Goal: Transaction & Acquisition: Purchase product/service

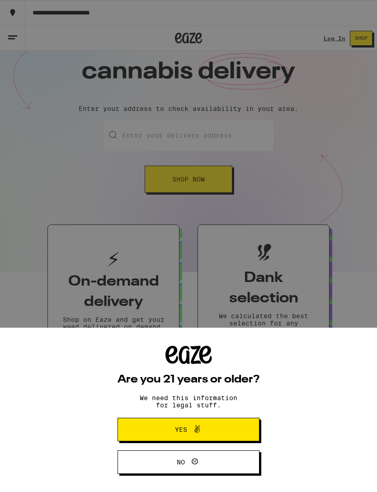
click at [154, 425] on button "Yes" at bounding box center [189, 430] width 142 height 24
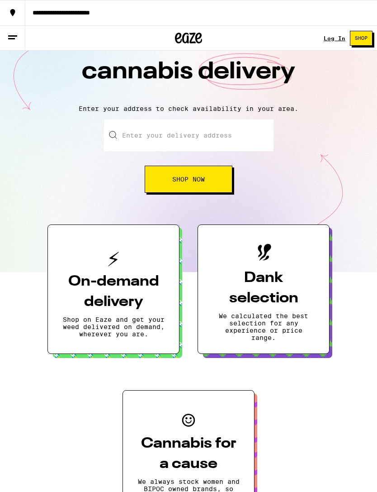
click at [168, 139] on input "Enter your delivery address" at bounding box center [189, 135] width 170 height 32
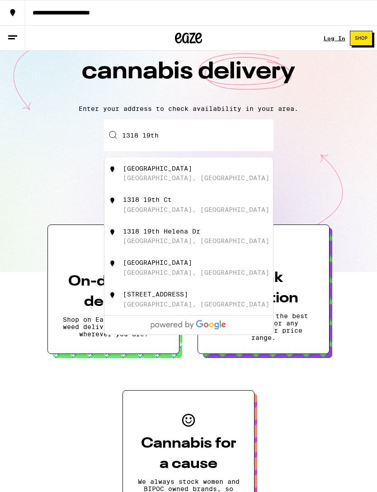
click at [151, 178] on div "[GEOGRAPHIC_DATA], [GEOGRAPHIC_DATA]" at bounding box center [196, 177] width 147 height 7
type input "[STREET_ADDRESS]"
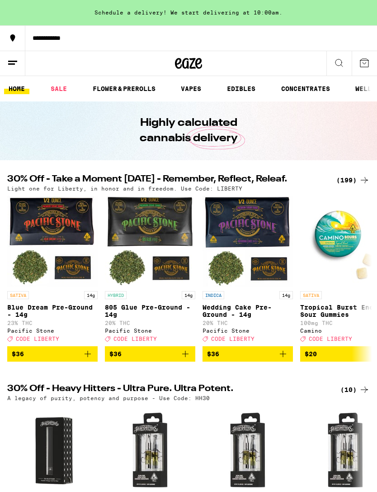
click at [337, 58] on icon at bounding box center [339, 62] width 11 height 11
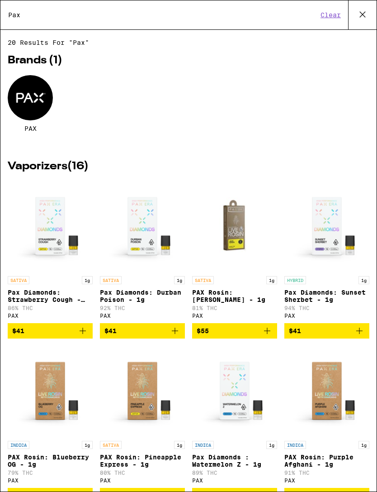
type input "Pax"
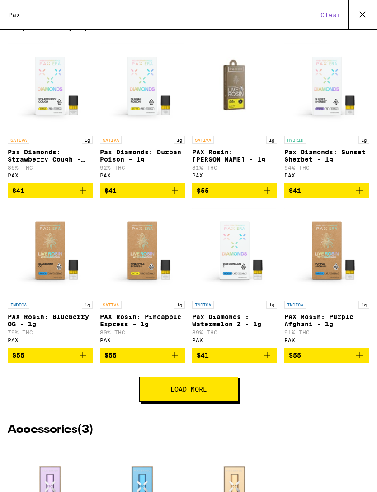
scroll to position [141, 0]
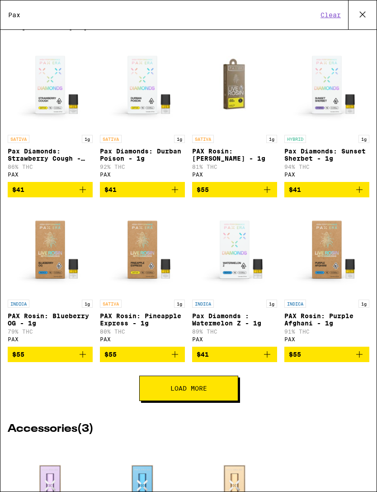
click at [208, 415] on div "Vaporizers ( 16 ) SATIVA 1g Pax Diamonds: Strawberry Cough - 1g 86% THC PAX $41…" at bounding box center [189, 213] width 362 height 404
click at [196, 391] on span "Load More" at bounding box center [189, 388] width 37 height 6
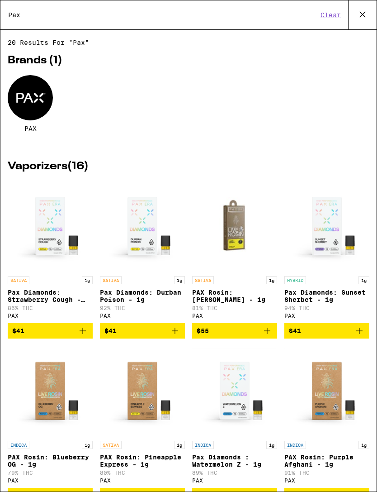
scroll to position [0, 0]
